Goal: Task Accomplishment & Management: Complete application form

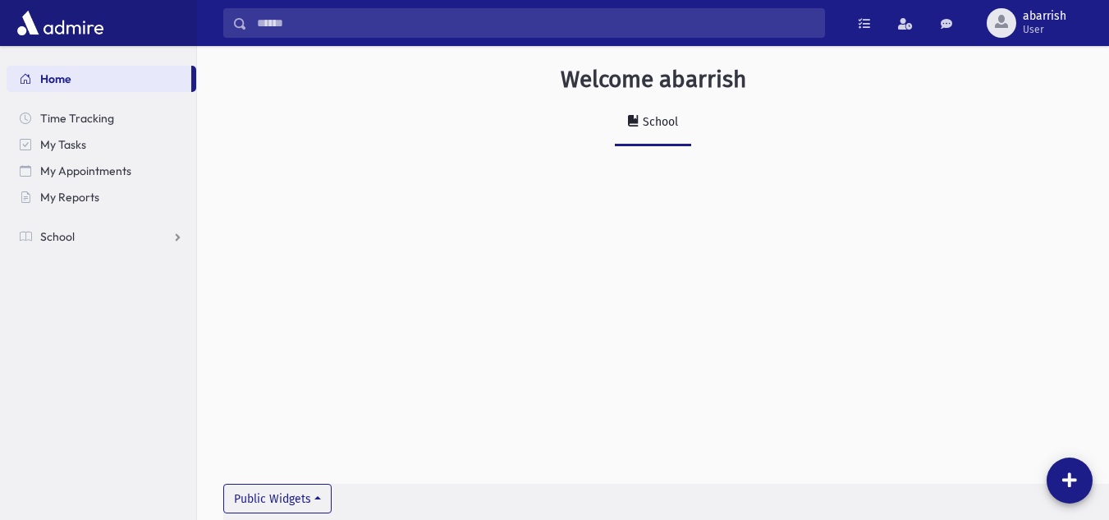
drag, startPoint x: 0, startPoint y: 0, endPoint x: 672, endPoint y: 126, distance: 684.0
click at [672, 126] on div "School" at bounding box center [658, 122] width 39 height 14
click at [63, 196] on span "My Reports" at bounding box center [69, 197] width 59 height 15
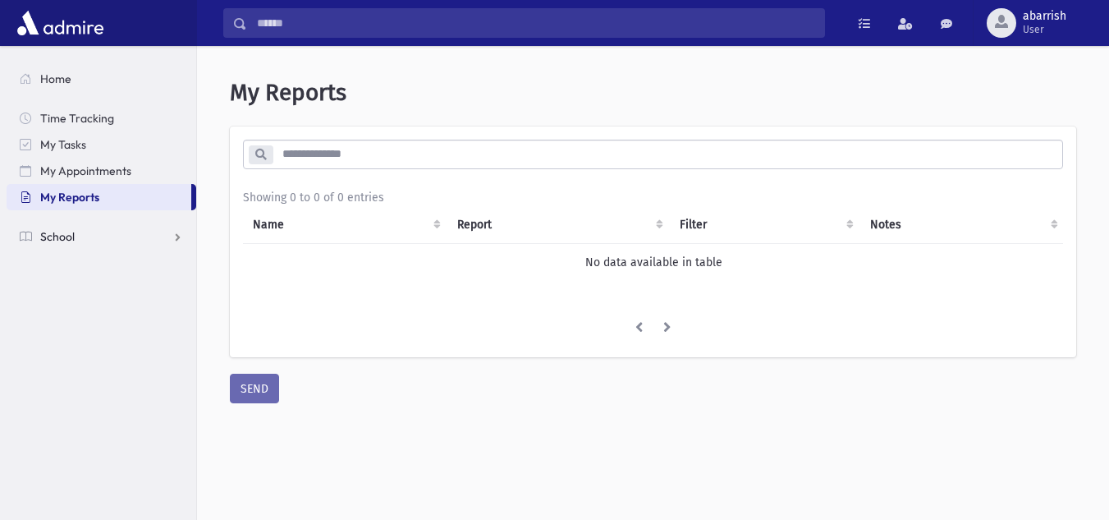
click at [61, 231] on span "School" at bounding box center [57, 236] width 34 height 15
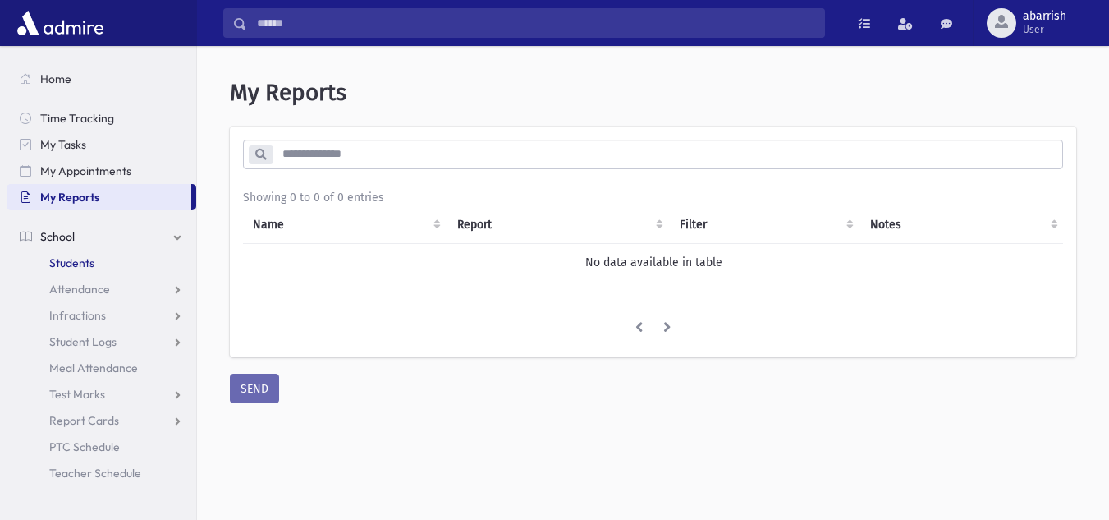
click at [81, 264] on span "Students" at bounding box center [71, 262] width 45 height 15
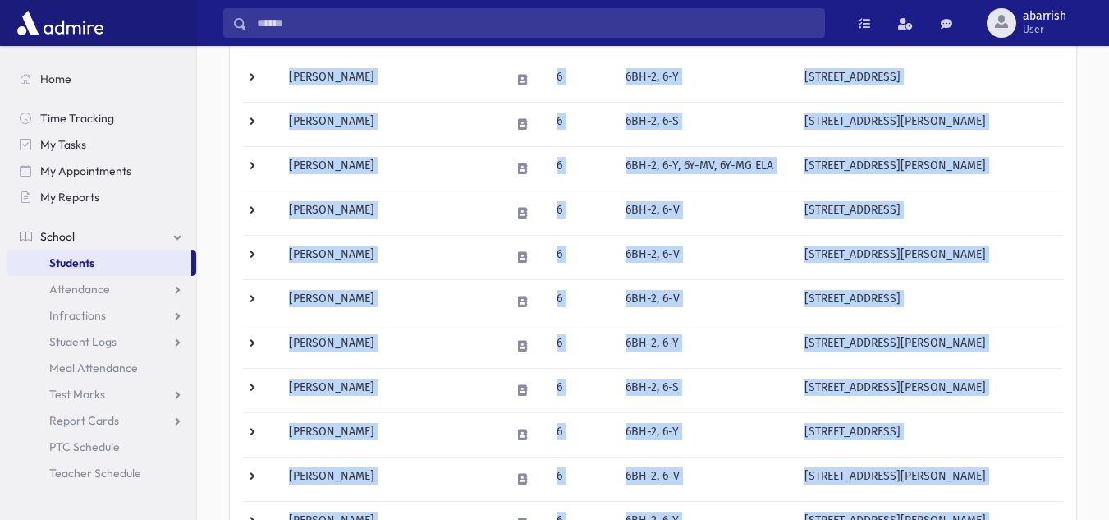
scroll to position [1051, 0]
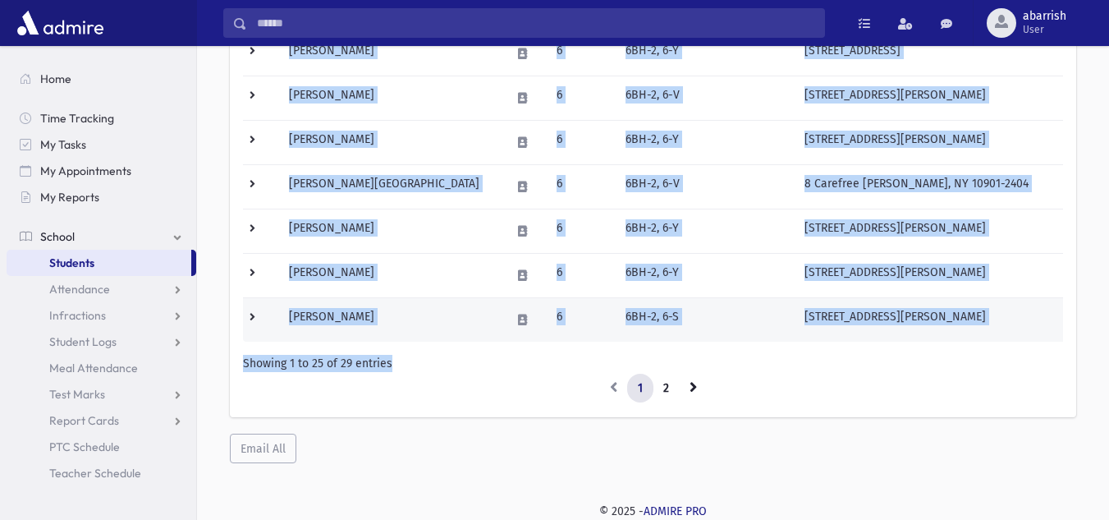
drag, startPoint x: 294, startPoint y: 307, endPoint x: 383, endPoint y: 309, distance: 89.5
copy tbody "Baum, Yehuda Leib 6 6BH-2, 6-Y, 6Y-MC, 6Y-MB-ELA 19 Balter Rd New City, NY 1095…"
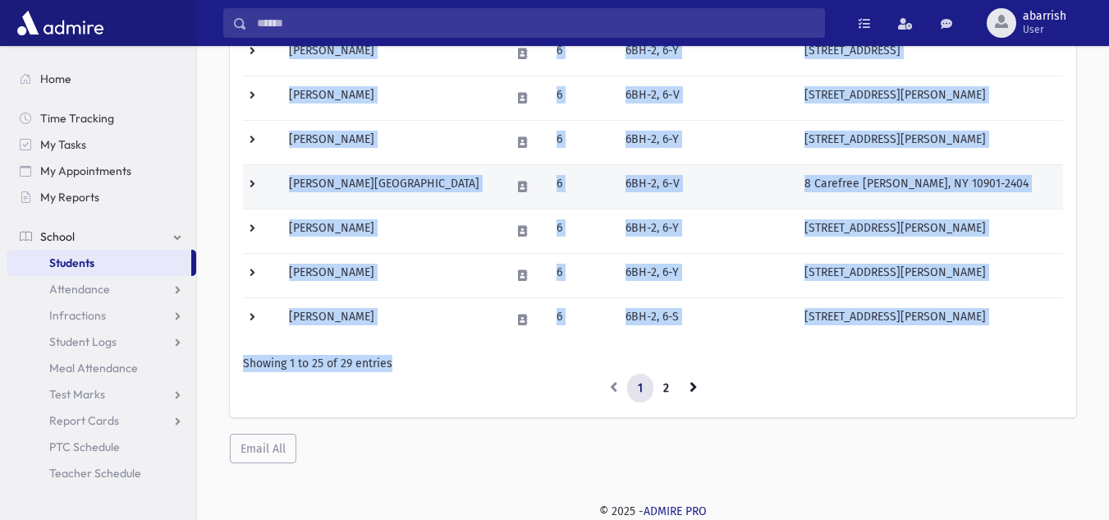
click at [501, 204] on td at bounding box center [524, 186] width 46 height 44
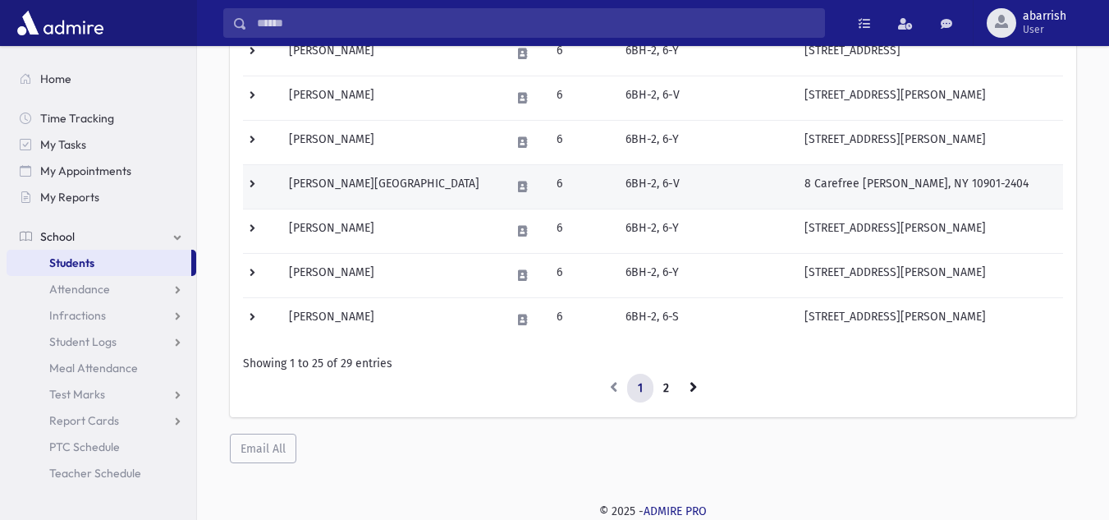
click at [501, 204] on td at bounding box center [524, 186] width 46 height 44
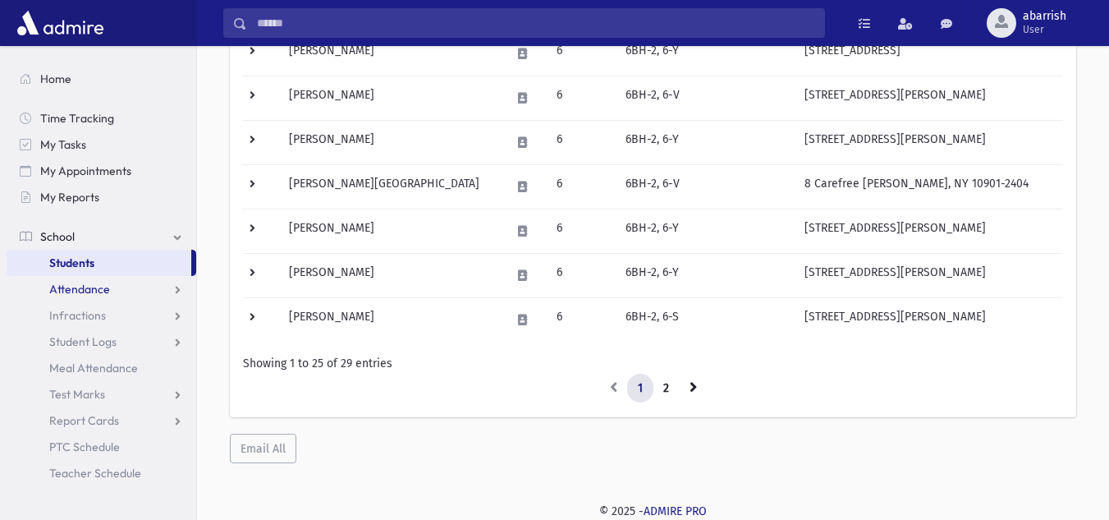
click at [128, 291] on link "Attendance" at bounding box center [102, 289] width 190 height 26
click at [95, 319] on link "Entry" at bounding box center [102, 315] width 190 height 26
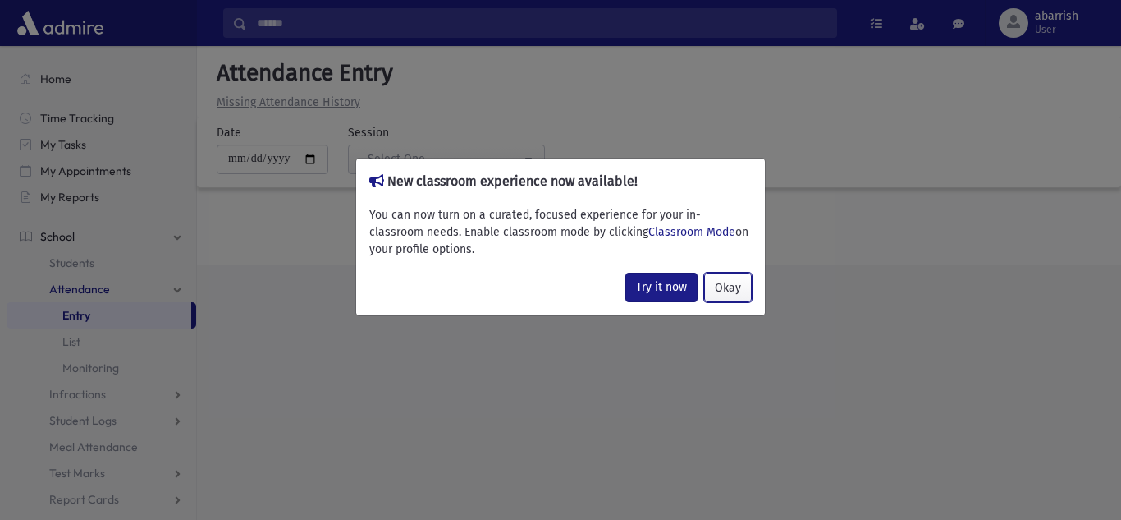
click at [734, 285] on button "Okay" at bounding box center [728, 287] width 48 height 30
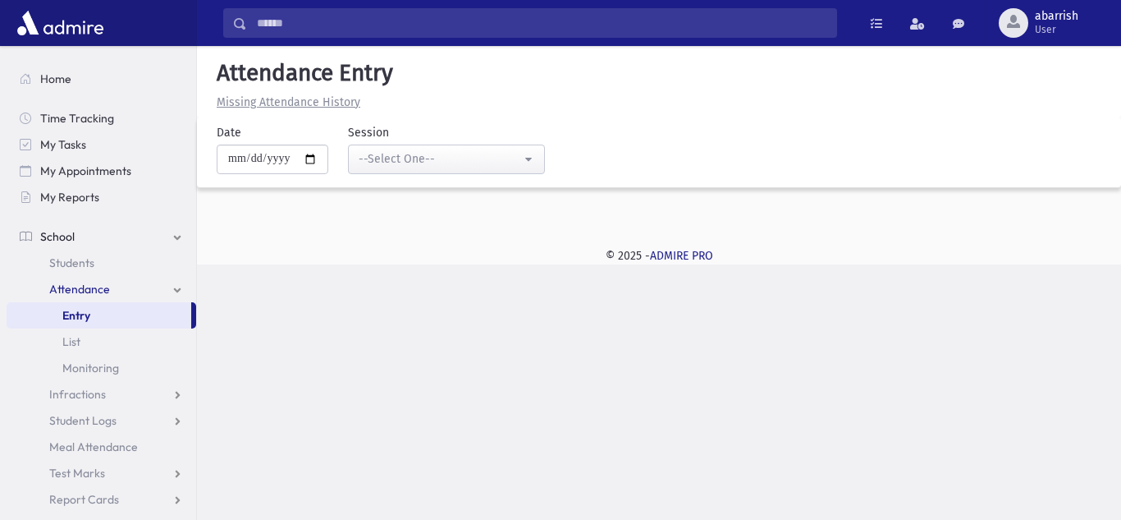
drag, startPoint x: 202, startPoint y: 320, endPoint x: 202, endPoint y: 336, distance: 15.6
click at [202, 336] on div "Search Results Students" at bounding box center [560, 260] width 1121 height 520
click at [117, 415] on link "Student Logs" at bounding box center [102, 420] width 190 height 26
click at [76, 465] on span "List" at bounding box center [71, 472] width 18 height 15
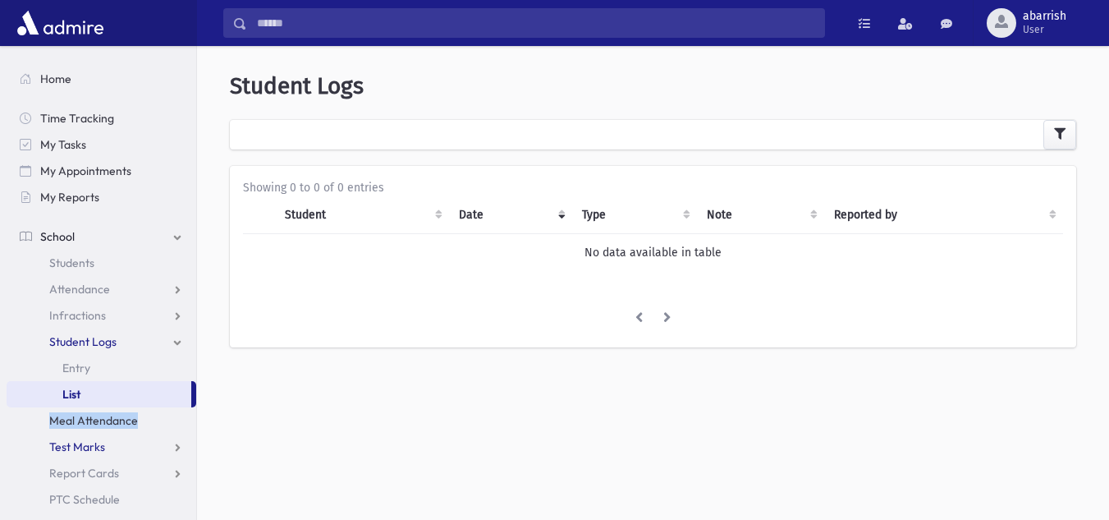
drag, startPoint x: 194, startPoint y: 386, endPoint x: 188, endPoint y: 419, distance: 33.3
click at [190, 414] on ul "School Students Attendance Entry List Monitoring Infractions Entry List Student…" at bounding box center [102, 394] width 190 height 289
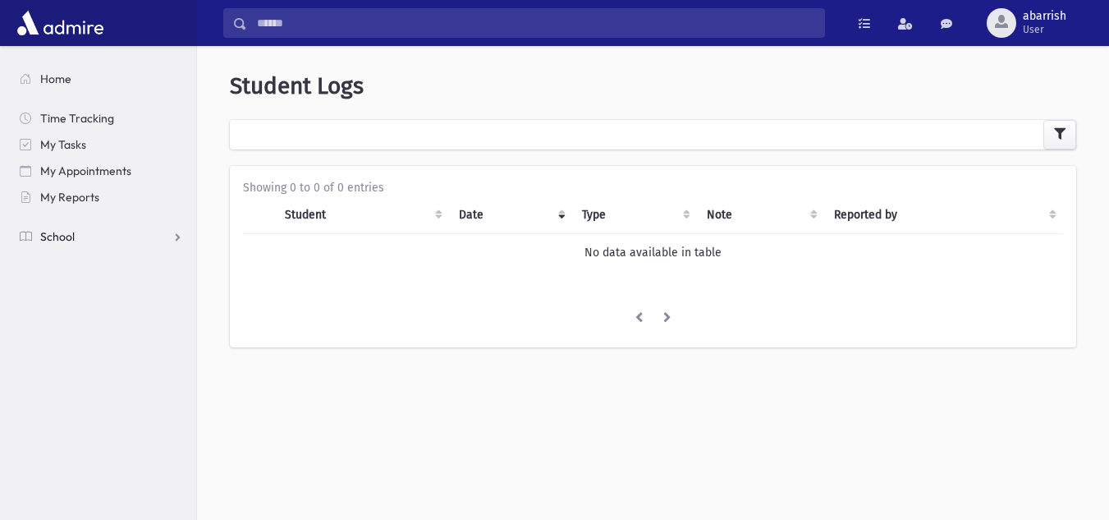
click at [119, 249] on link "School" at bounding box center [102, 236] width 190 height 26
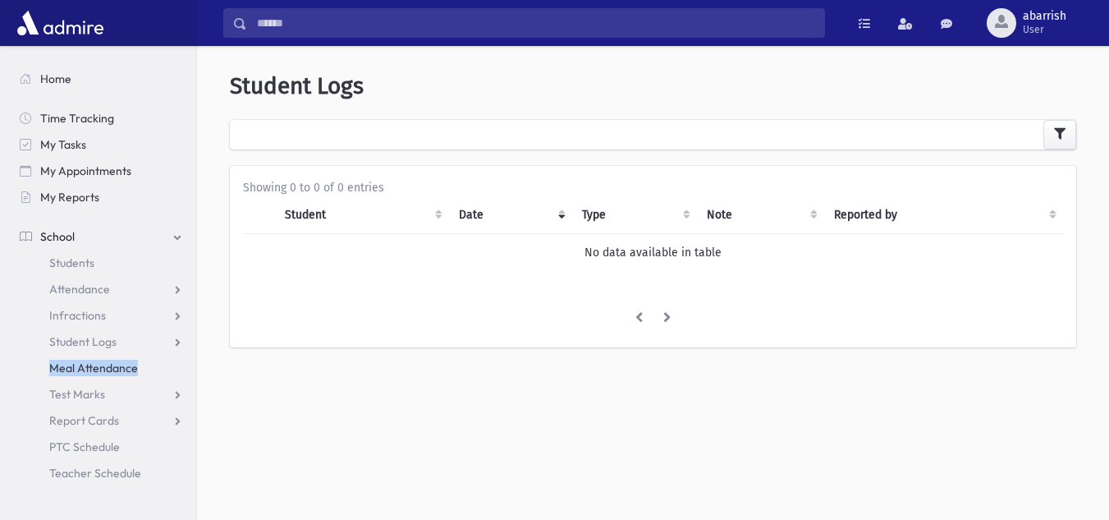
click at [107, 371] on span "Meal Attendance" at bounding box center [93, 367] width 89 height 15
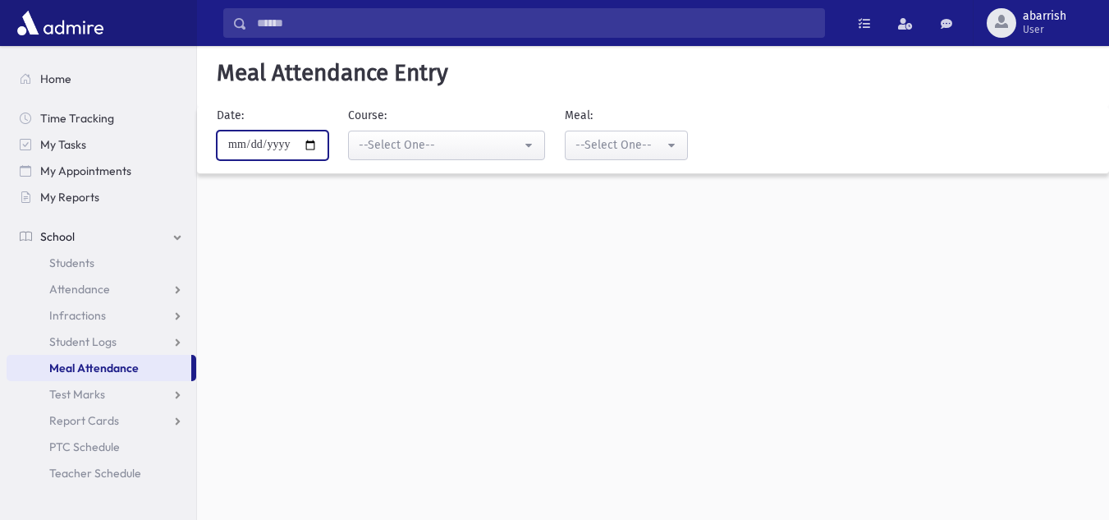
click at [323, 144] on input "**********" at bounding box center [273, 146] width 112 height 30
type input "**********"
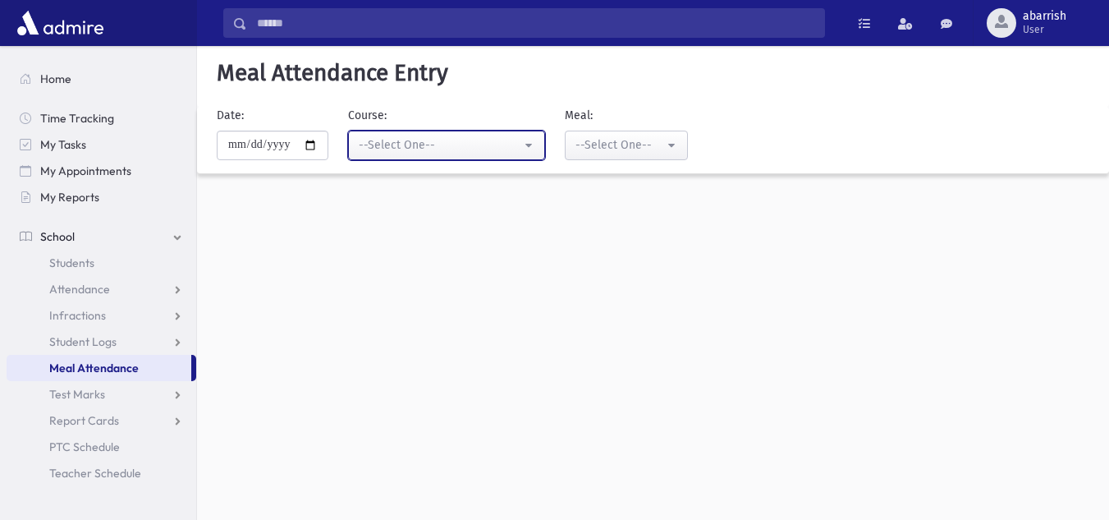
click at [405, 151] on div "--Select One--" at bounding box center [440, 144] width 163 height 17
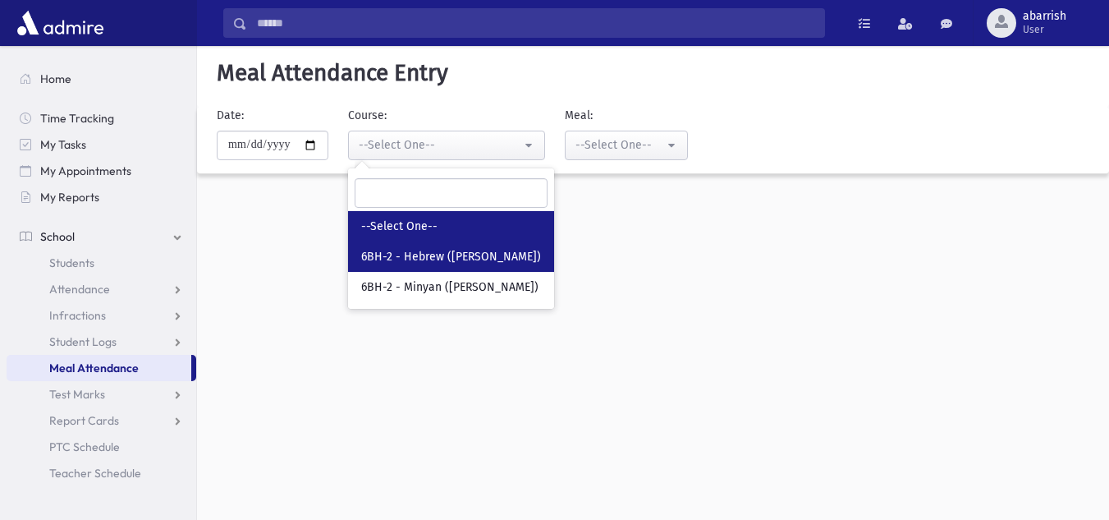
click at [428, 258] on span "6BH-2 - Hebrew ([PERSON_NAME])" at bounding box center [451, 257] width 180 height 16
select select "****"
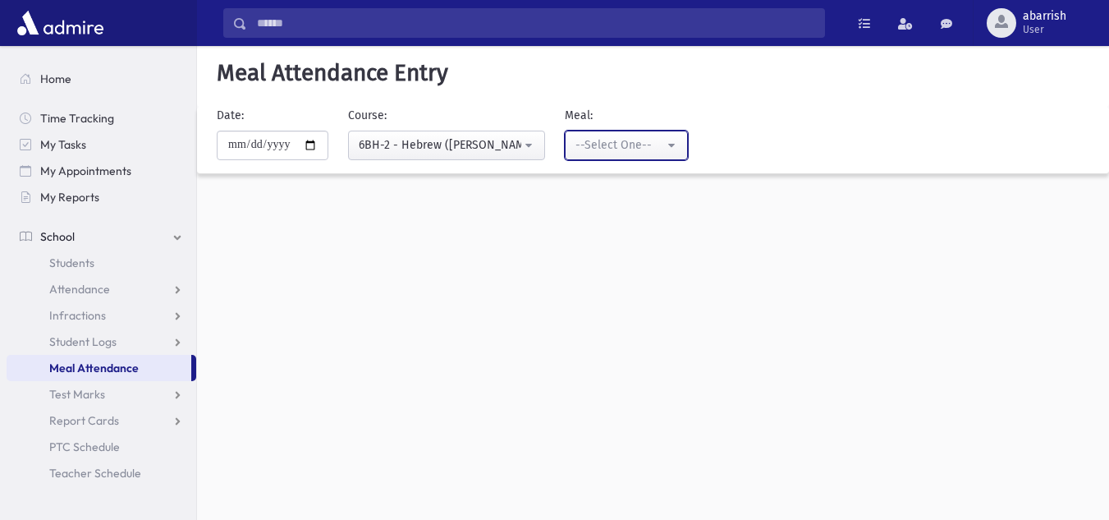
click at [585, 141] on div "--Select One--" at bounding box center [619, 144] width 89 height 17
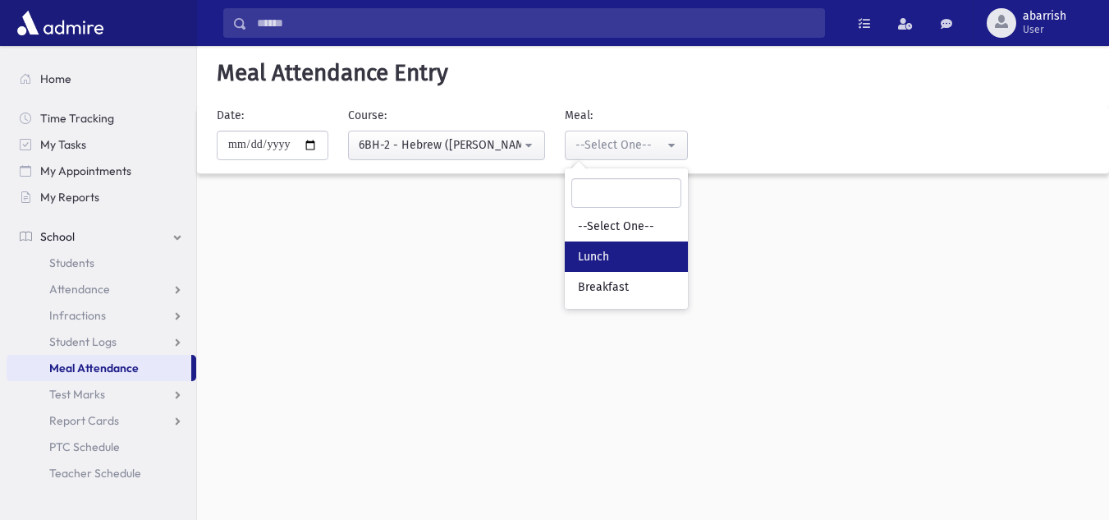
click at [596, 262] on span "Lunch" at bounding box center [593, 257] width 31 height 16
select select "*"
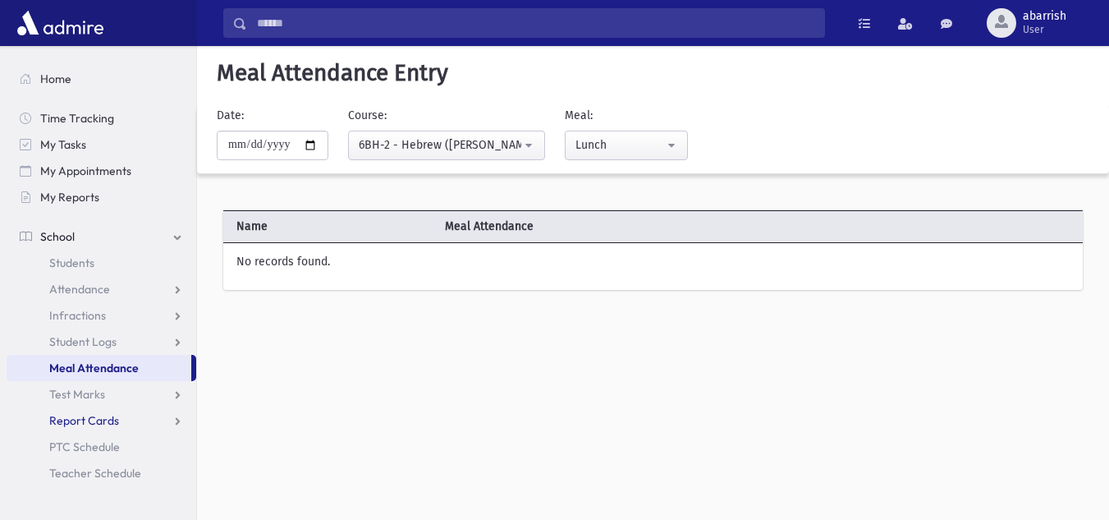
click at [96, 419] on span "Report Cards" at bounding box center [84, 420] width 70 height 15
click at [85, 445] on span "Entry" at bounding box center [76, 446] width 28 height 15
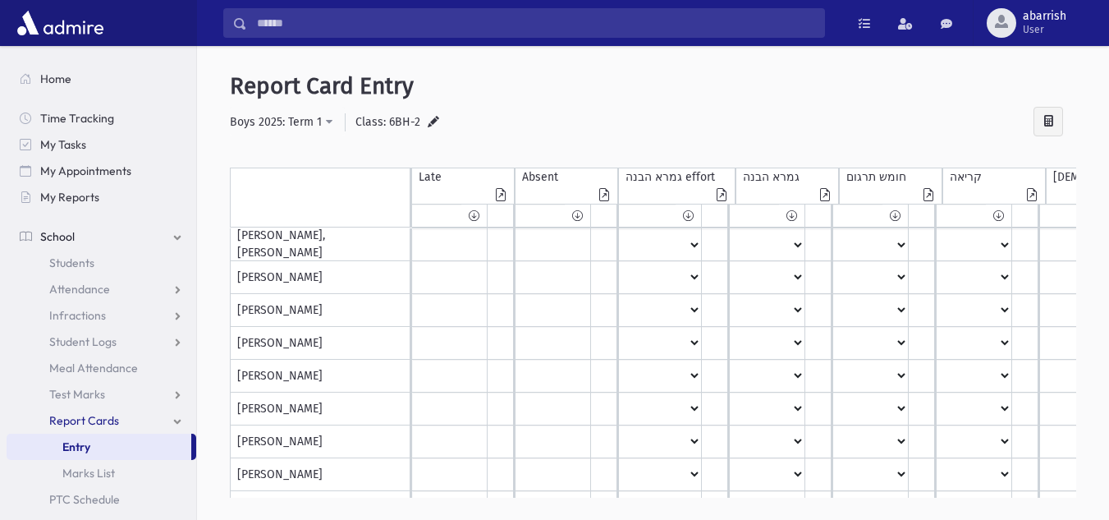
drag, startPoint x: 296, startPoint y: 250, endPoint x: 299, endPoint y: 272, distance: 22.3
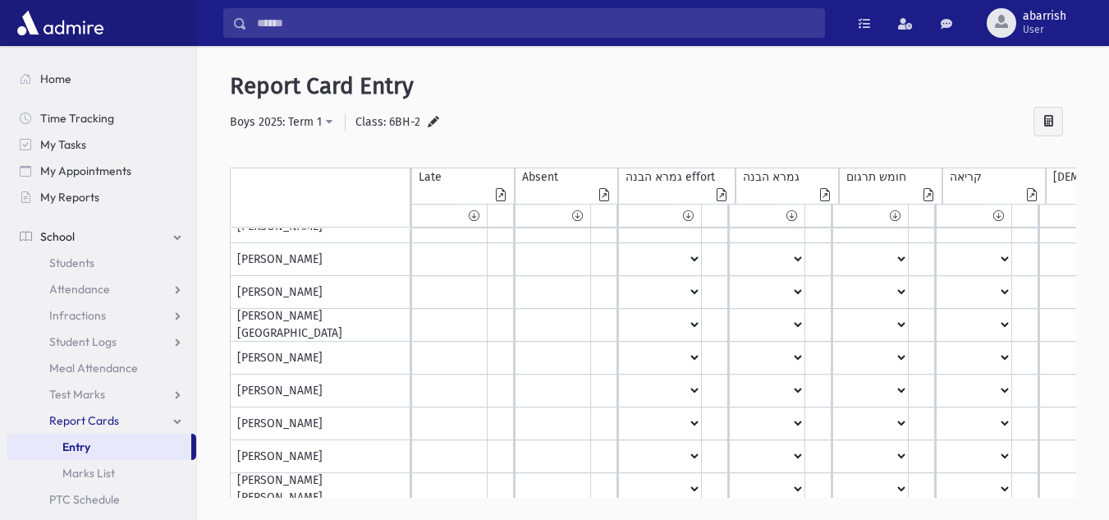
scroll to position [689, 0]
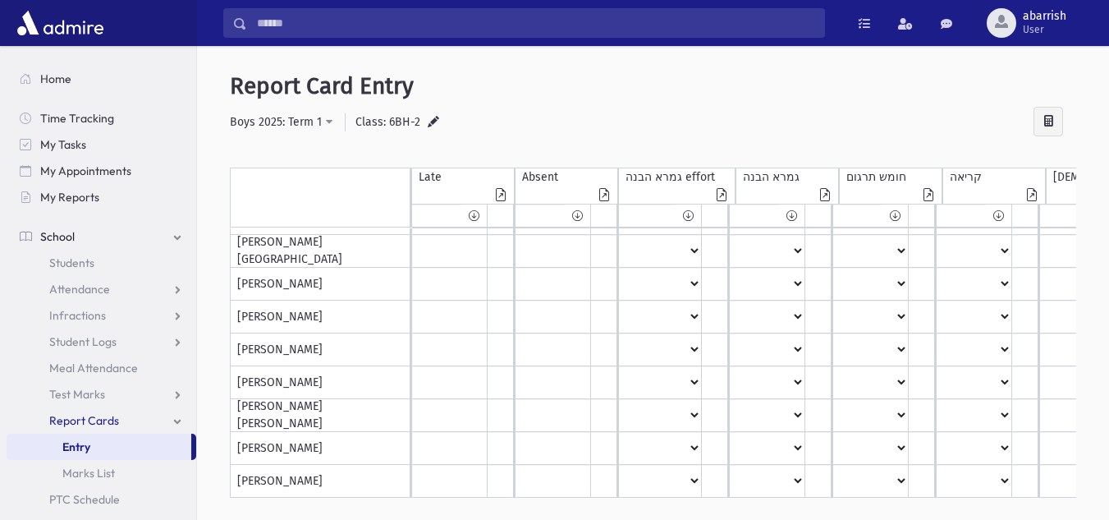
drag, startPoint x: 239, startPoint y: 242, endPoint x: 350, endPoint y: 483, distance: 264.8
click at [350, 483] on div "[PERSON_NAME] [PERSON_NAME], [PERSON_NAME], [GEOGRAPHIC_DATA][PERSON_NAME], [PE…" at bounding box center [321, 21] width 182 height 952
copy div "[PERSON_NAME] [PERSON_NAME], [PERSON_NAME], [PERSON_NAME], [PERSON_NAME], [PERS…"
